Goal: Transaction & Acquisition: Purchase product/service

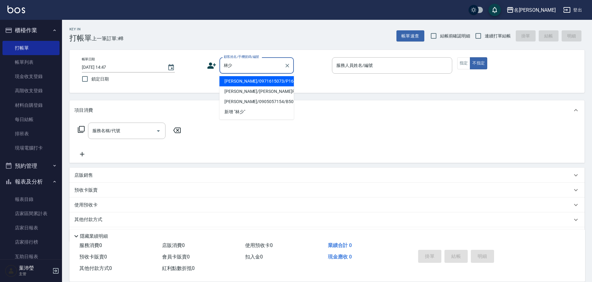
click at [246, 81] on li "[PERSON_NAME]/0971615073/P1649" at bounding box center [256, 81] width 74 height 10
type input "[PERSON_NAME]/0971615073/P1649"
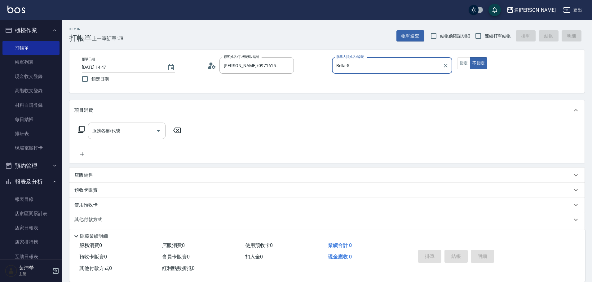
type input "Bella-5"
click at [119, 138] on div "服務名稱/代號" at bounding box center [126, 131] width 77 height 16
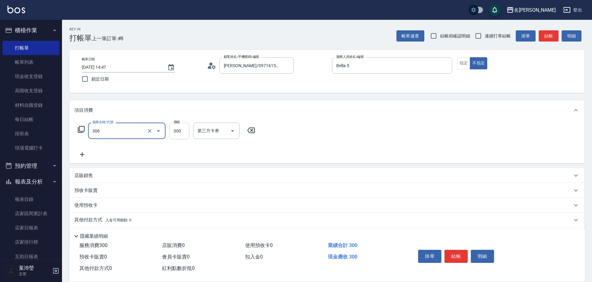
type input "高中學生(306)"
click at [184, 131] on input "300" at bounding box center [179, 131] width 20 height 17
type input "400"
click at [463, 62] on button "指定" at bounding box center [463, 63] width 13 height 12
click at [546, 34] on button "結帳" at bounding box center [548, 35] width 20 height 11
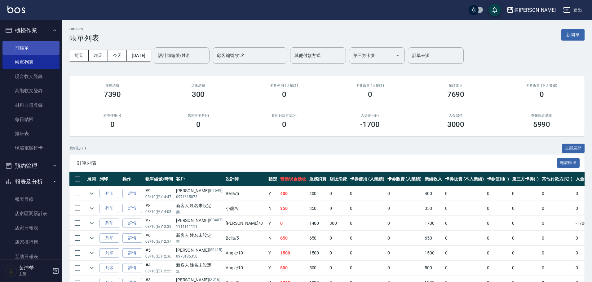
click at [37, 43] on link "打帳單" at bounding box center [30, 48] width 57 height 14
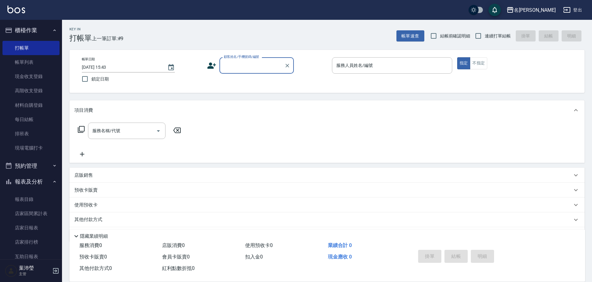
click at [231, 65] on input "顧客姓名/手機號碼/編號" at bounding box center [251, 65] width 59 height 11
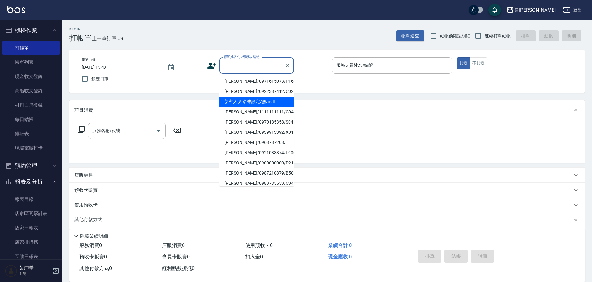
click at [240, 98] on li "新客人 姓名未設定/無/null" at bounding box center [256, 102] width 74 height 10
type input "新客人 姓名未設定/無/null"
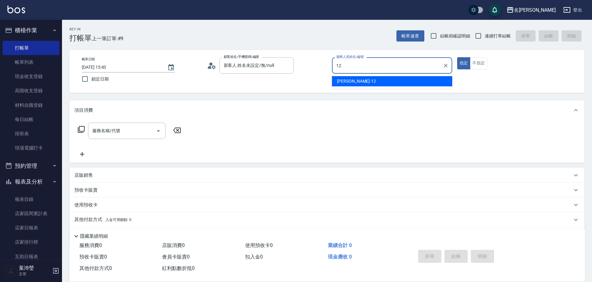
type input "[PERSON_NAME]-12"
type button "true"
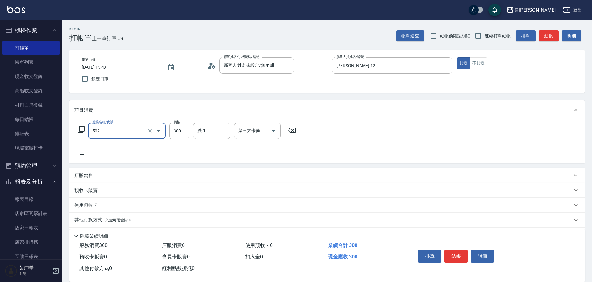
type input "洗髮(502)"
click at [76, 129] on div "服務名稱/代號 洗髮(502) 服務名稱/代號 價格 300 價格 洗-1 洗-1 第三方卡券 第三方卡券" at bounding box center [186, 131] width 225 height 17
click at [77, 129] on div "服務名稱/代號 洗髮(502) 服務名稱/代號 價格 300 價格 洗-1 洗-1 第三方卡券 第三方卡券" at bounding box center [186, 131] width 225 height 17
click at [80, 127] on icon at bounding box center [81, 129] width 7 height 7
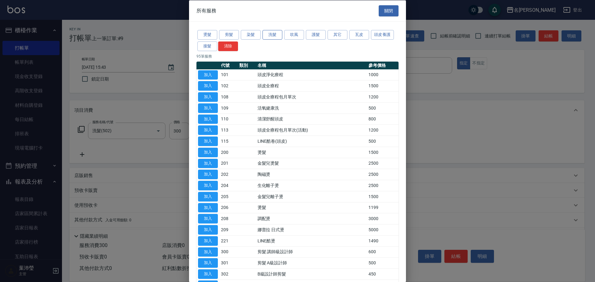
click at [269, 33] on button "洗髮" at bounding box center [272, 35] width 20 height 10
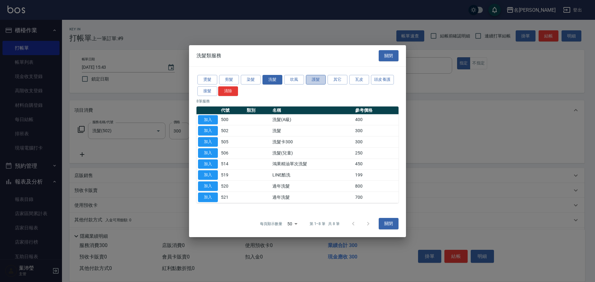
click at [313, 77] on button "護髮" at bounding box center [316, 80] width 20 height 10
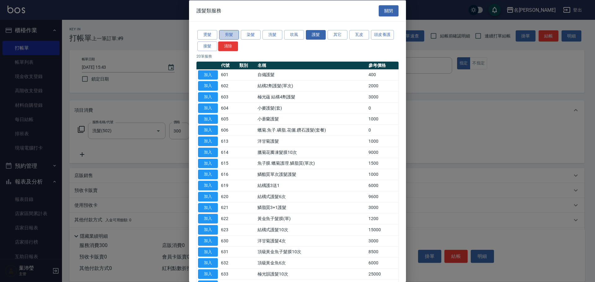
click at [232, 35] on button "剪髮" at bounding box center [229, 35] width 20 height 10
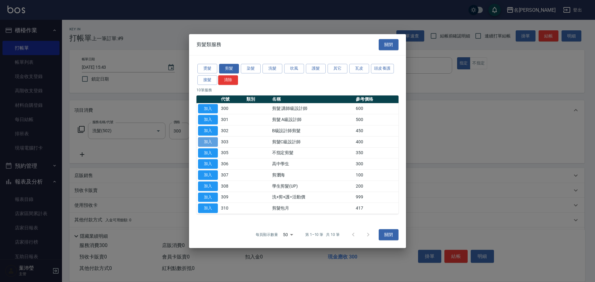
click at [213, 143] on button "加入" at bounding box center [208, 142] width 20 height 10
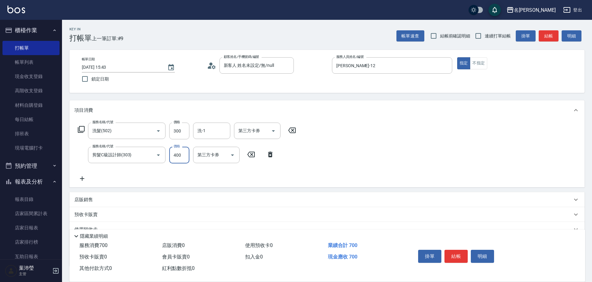
click at [187, 156] on input "400" at bounding box center [179, 155] width 20 height 17
type input "200"
click at [450, 251] on button "結帳" at bounding box center [455, 256] width 23 height 13
